Goal: Check status: Check status

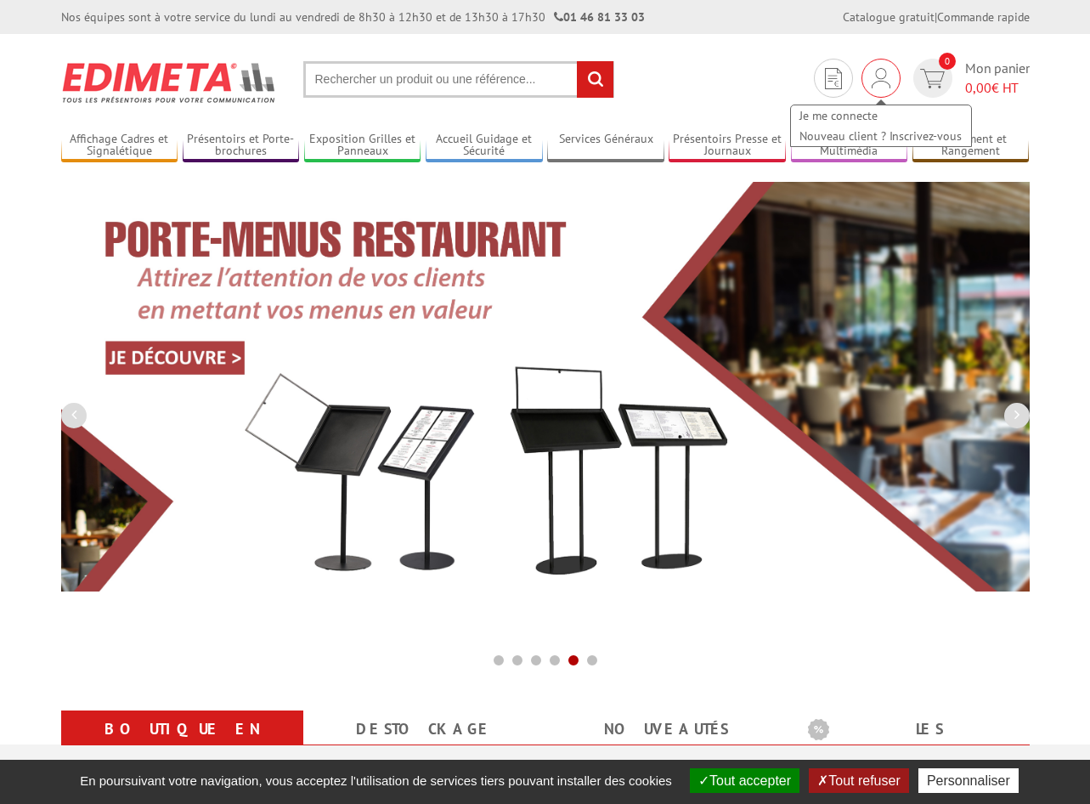
click at [883, 78] on img at bounding box center [881, 78] width 19 height 20
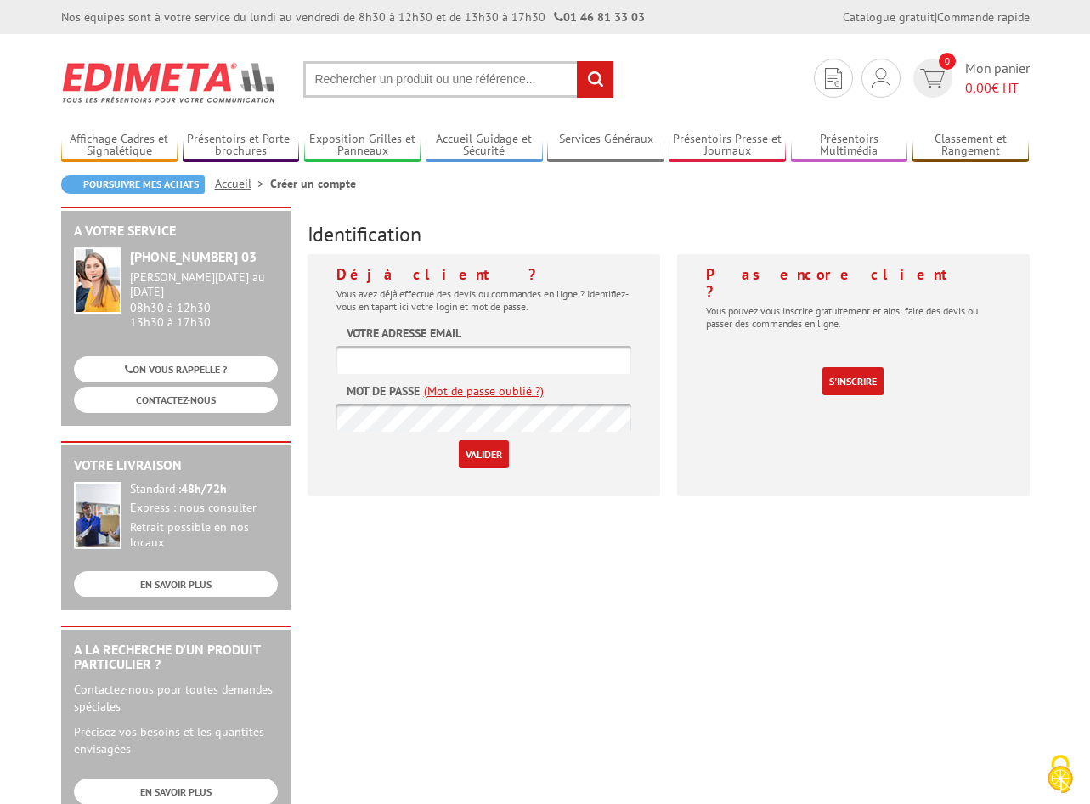
type input "info@aplusb-expo.com"
click at [476, 456] on input "Valider" at bounding box center [484, 454] width 50 height 28
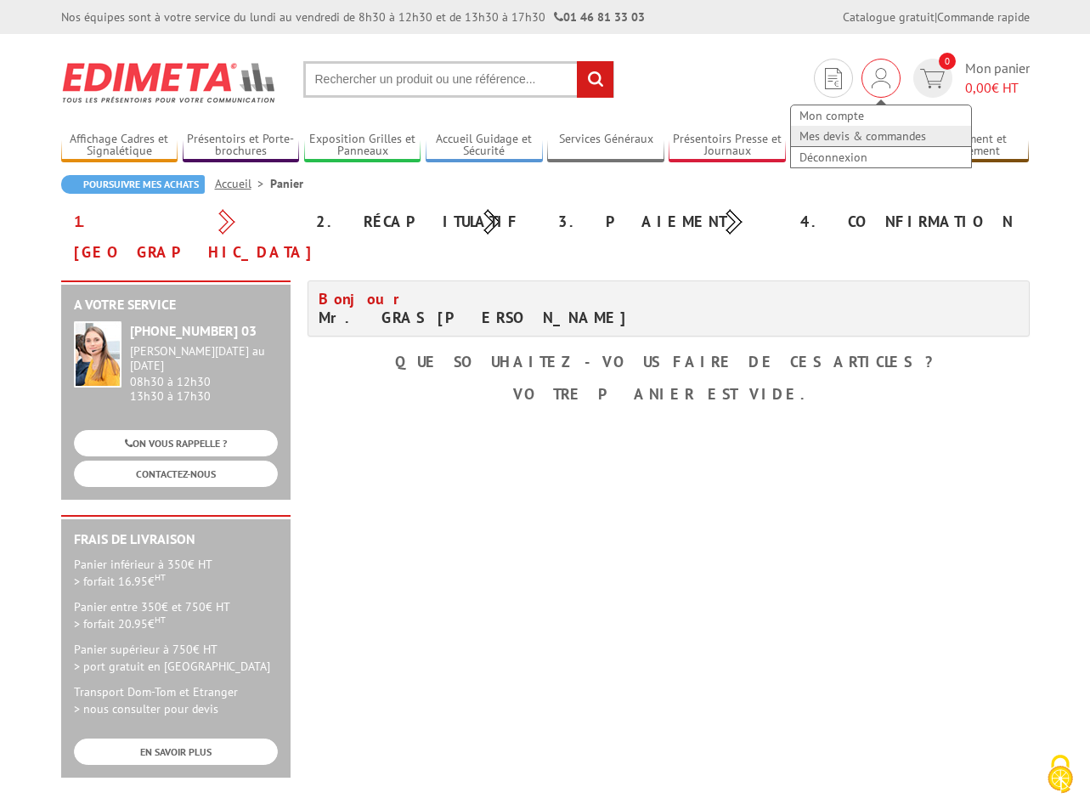
click at [863, 131] on link "Mes devis & commandes" at bounding box center [881, 136] width 180 height 20
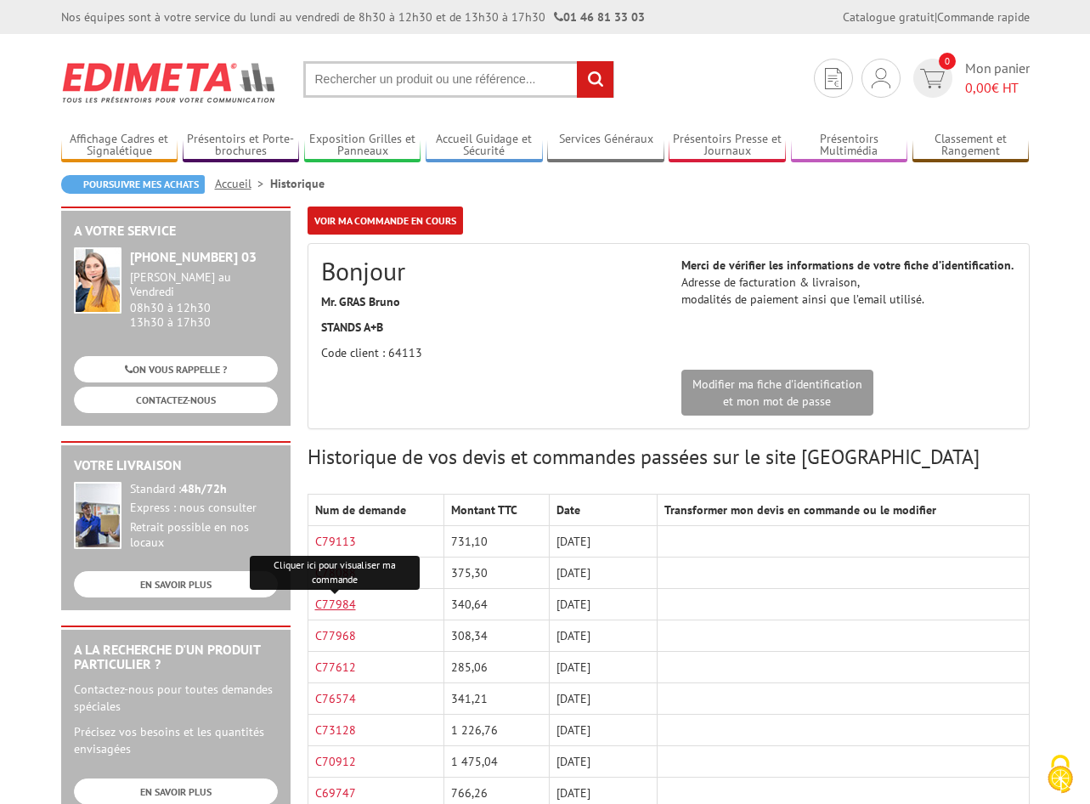
click at [344, 604] on link "C77984" at bounding box center [335, 604] width 41 height 15
click at [841, 118] on link "Mon compte" at bounding box center [881, 115] width 180 height 20
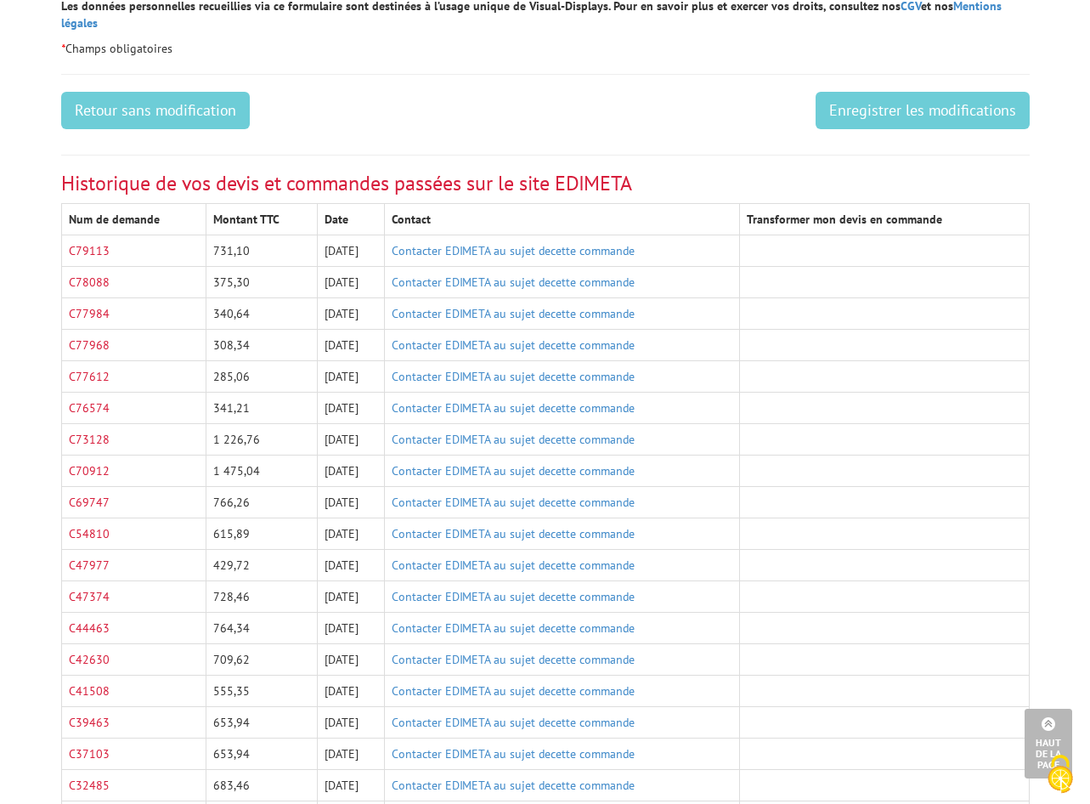
scroll to position [1020, 0]
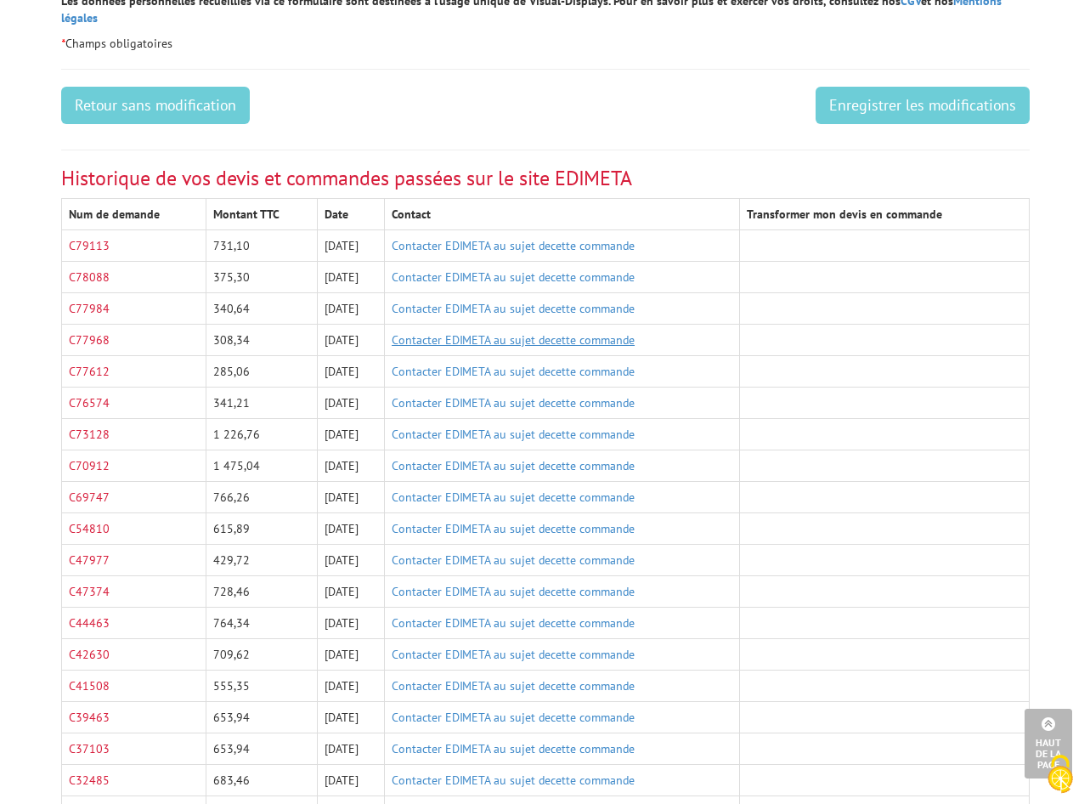
click at [442, 332] on link "Contacter EDIMETA au sujet decette commande" at bounding box center [513, 339] width 243 height 15
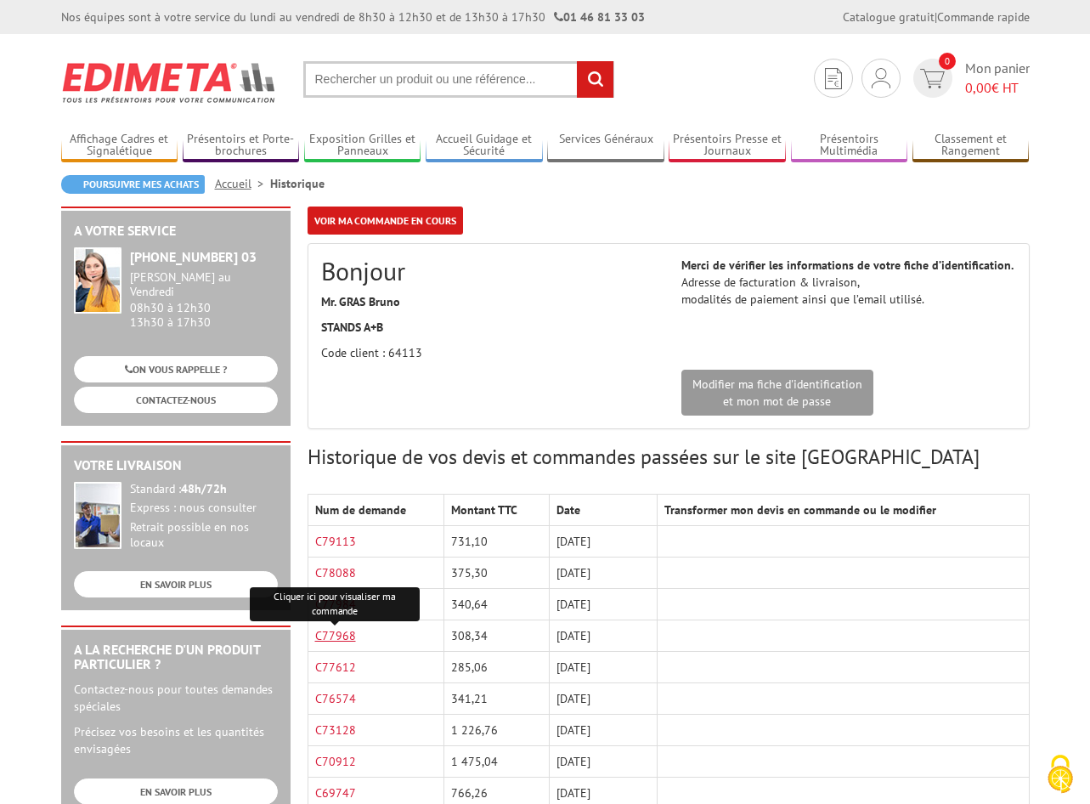
click at [343, 636] on link "C77968" at bounding box center [335, 635] width 41 height 15
drag, startPoint x: 678, startPoint y: 608, endPoint x: 636, endPoint y: 599, distance: 43.3
click at [678, 605] on td at bounding box center [843, 604] width 371 height 31
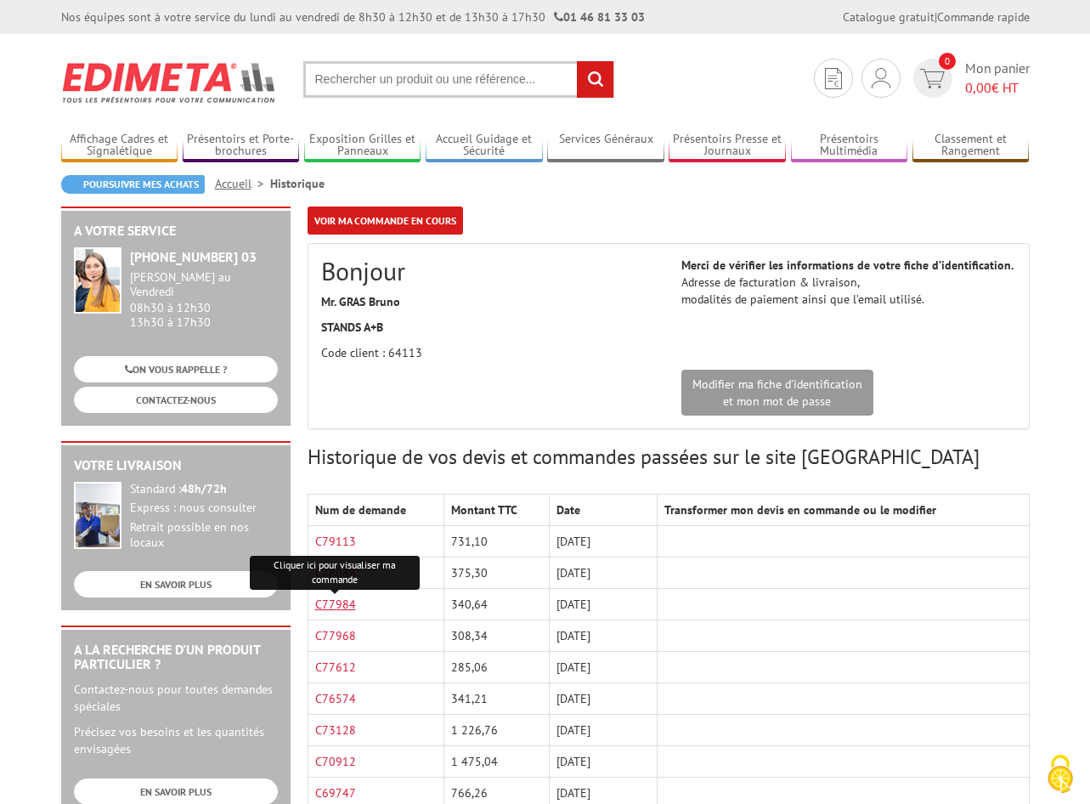
click at [345, 602] on link "C77984" at bounding box center [335, 604] width 41 height 15
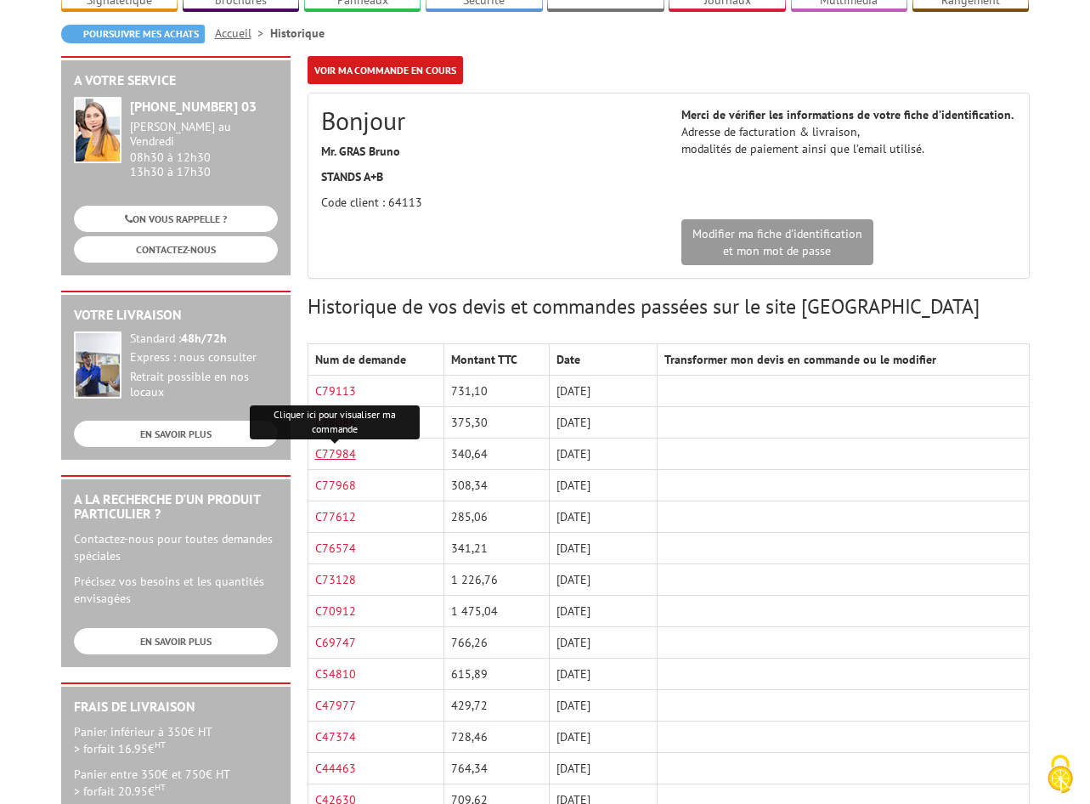
scroll to position [170, 0]
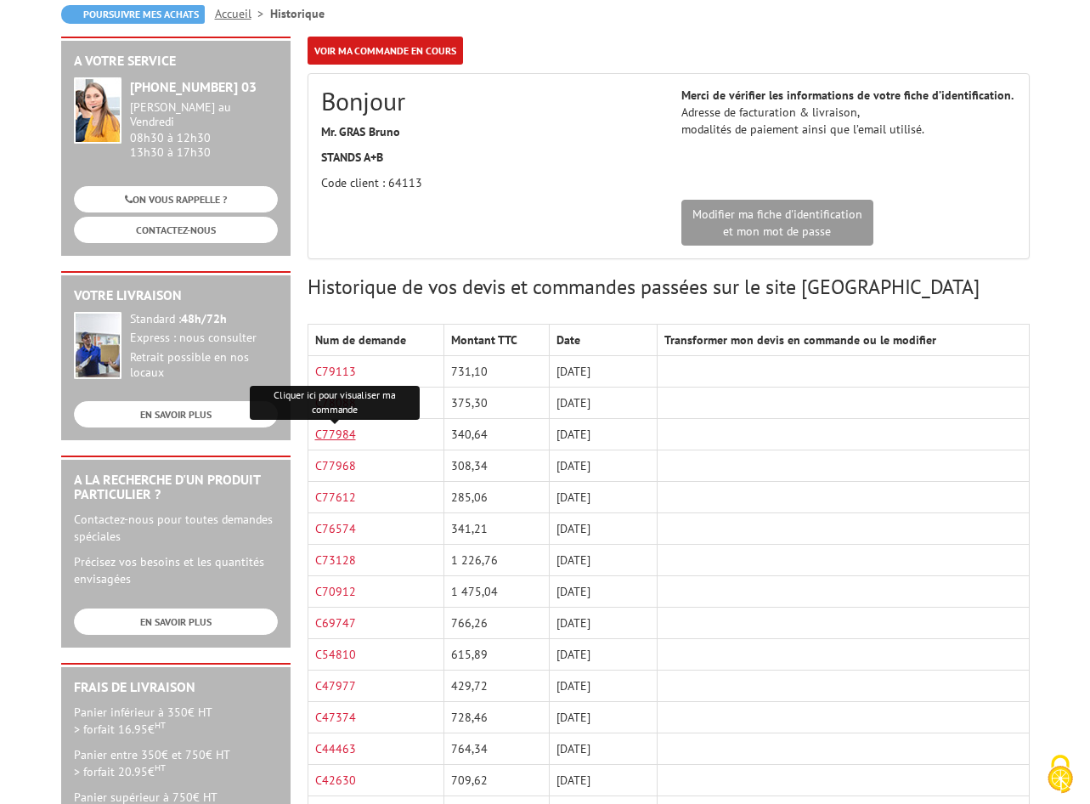
click at [348, 434] on link "C77984" at bounding box center [335, 434] width 41 height 15
click at [344, 431] on link "C77984" at bounding box center [335, 434] width 41 height 15
click at [347, 464] on link "C77968" at bounding box center [335, 465] width 41 height 15
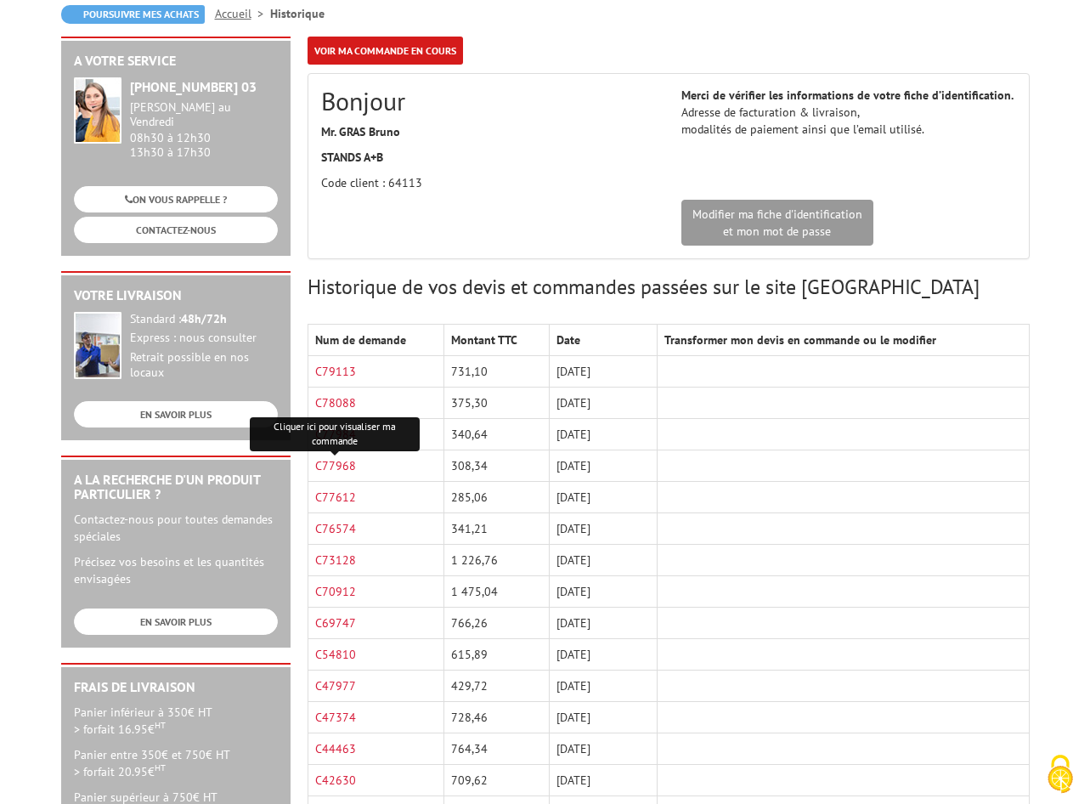
click at [804, 494] on td at bounding box center [843, 497] width 371 height 31
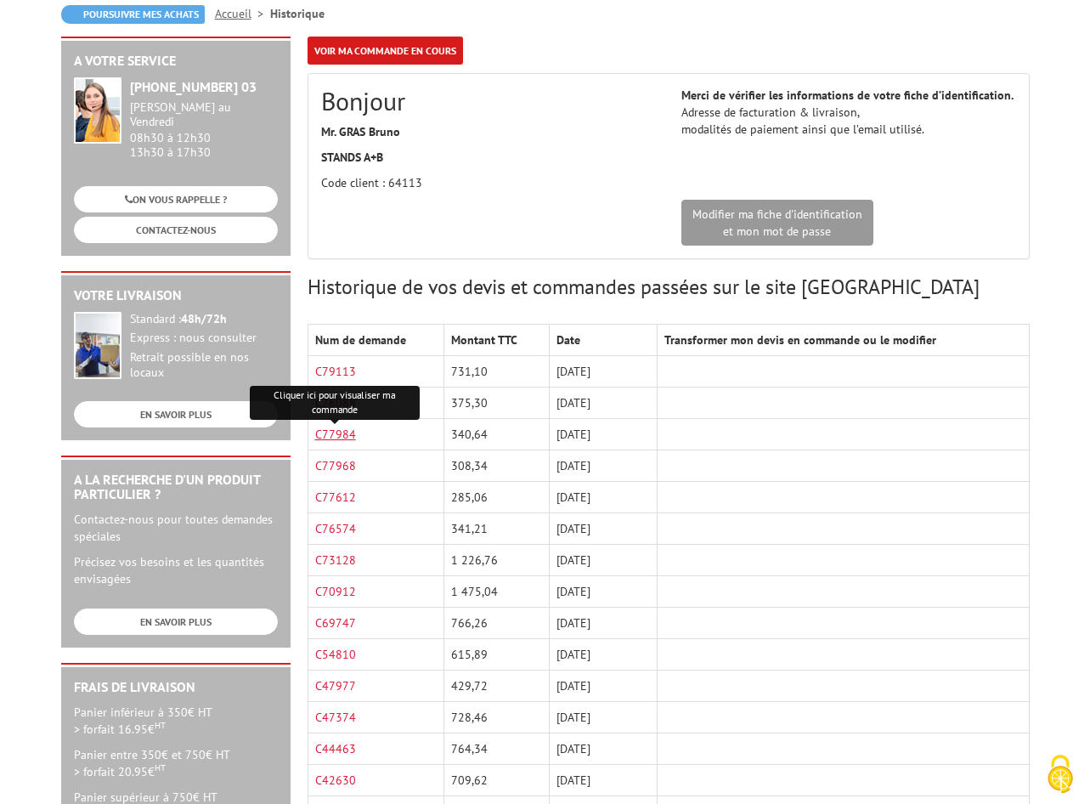
click at [331, 437] on link "C77984" at bounding box center [335, 434] width 41 height 15
click at [843, 395] on td at bounding box center [843, 403] width 371 height 31
